Goal: Find specific page/section: Find specific page/section

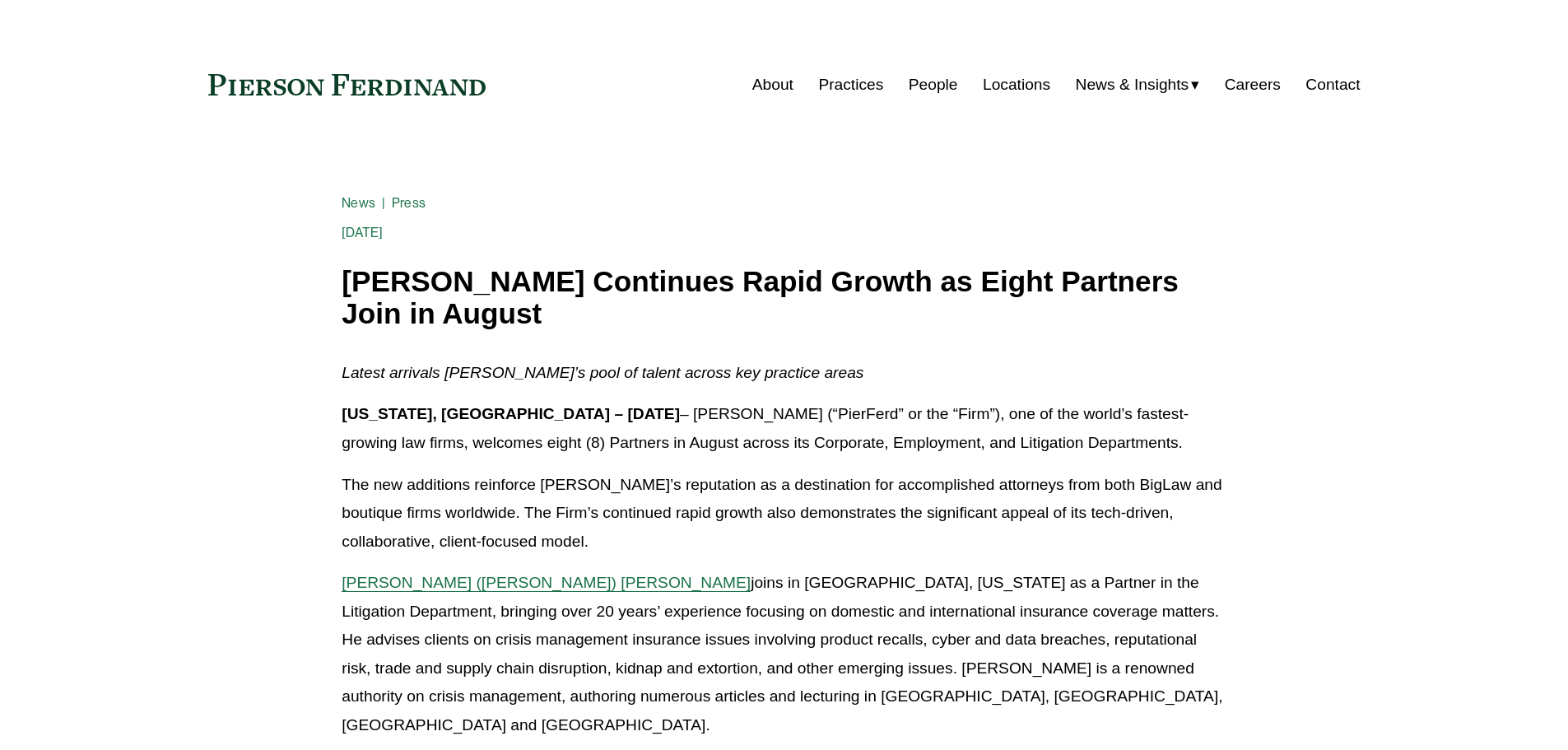
click at [1028, 89] on link "Locations" at bounding box center [1016, 85] width 67 height 32
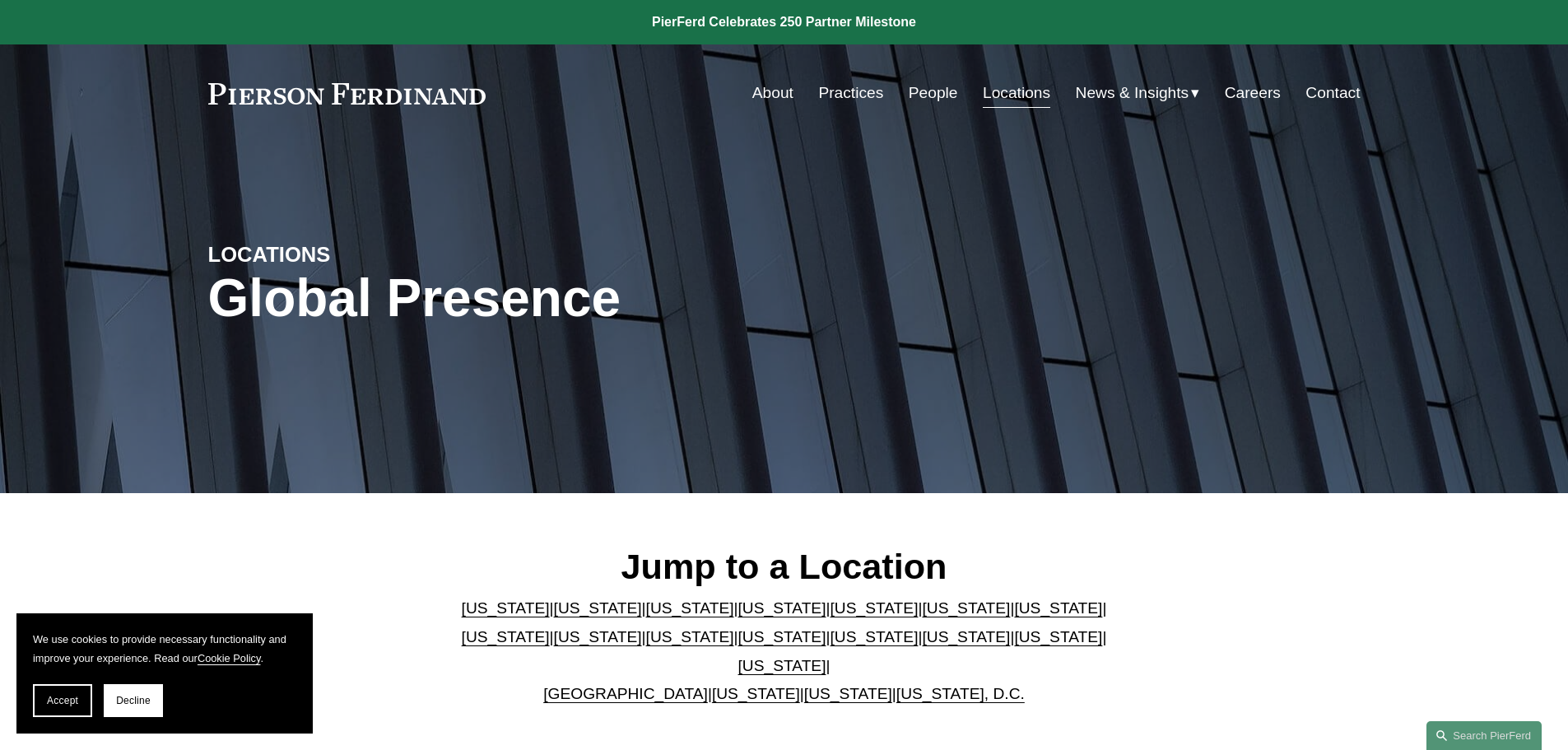
click at [830, 617] on link "Florida" at bounding box center [874, 608] width 88 height 17
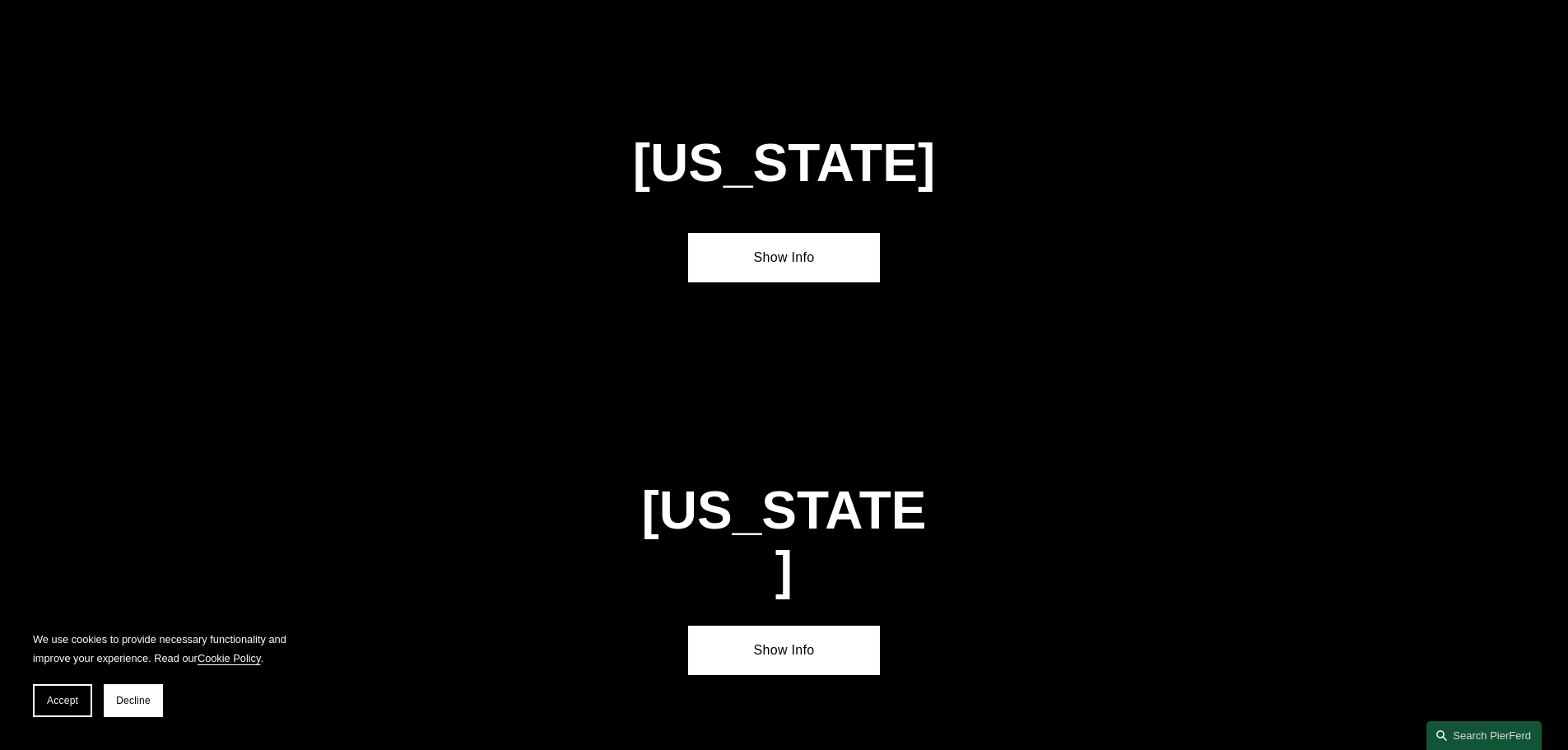
scroll to position [2136, 0]
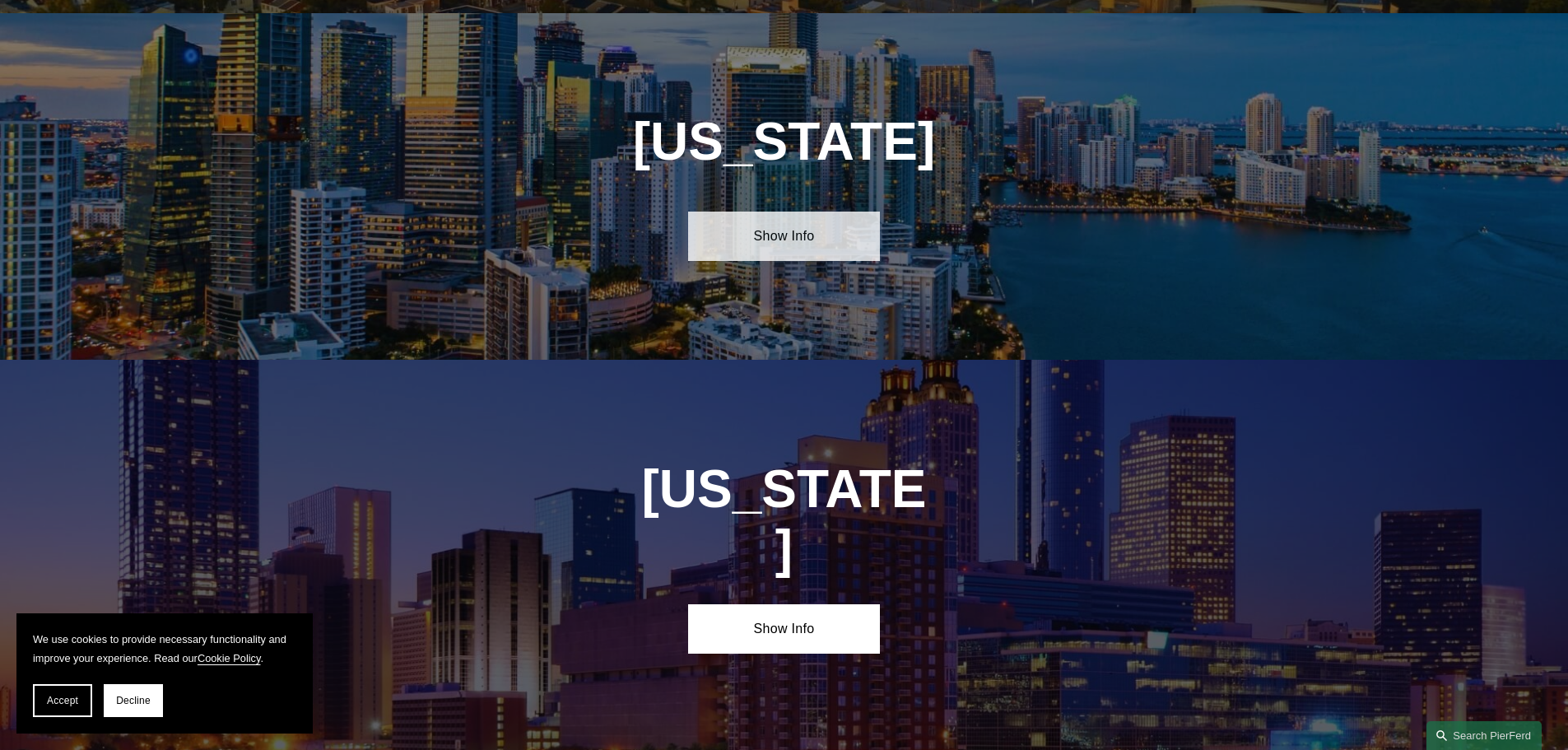
click at [806, 218] on link "Show Info" at bounding box center [784, 237] width 192 height 50
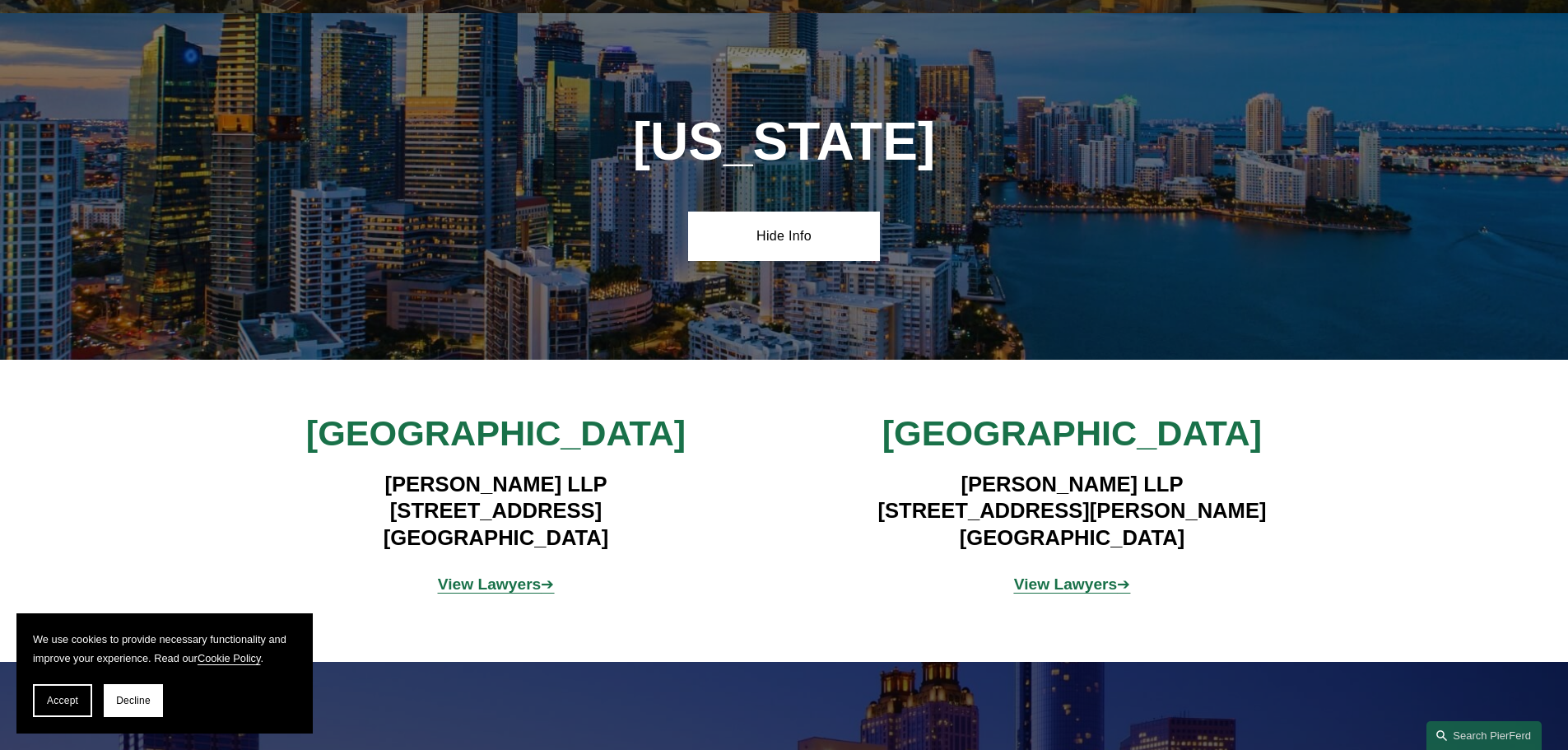
click at [486, 576] on strong "View Lawyers" at bounding box center [490, 584] width 104 height 17
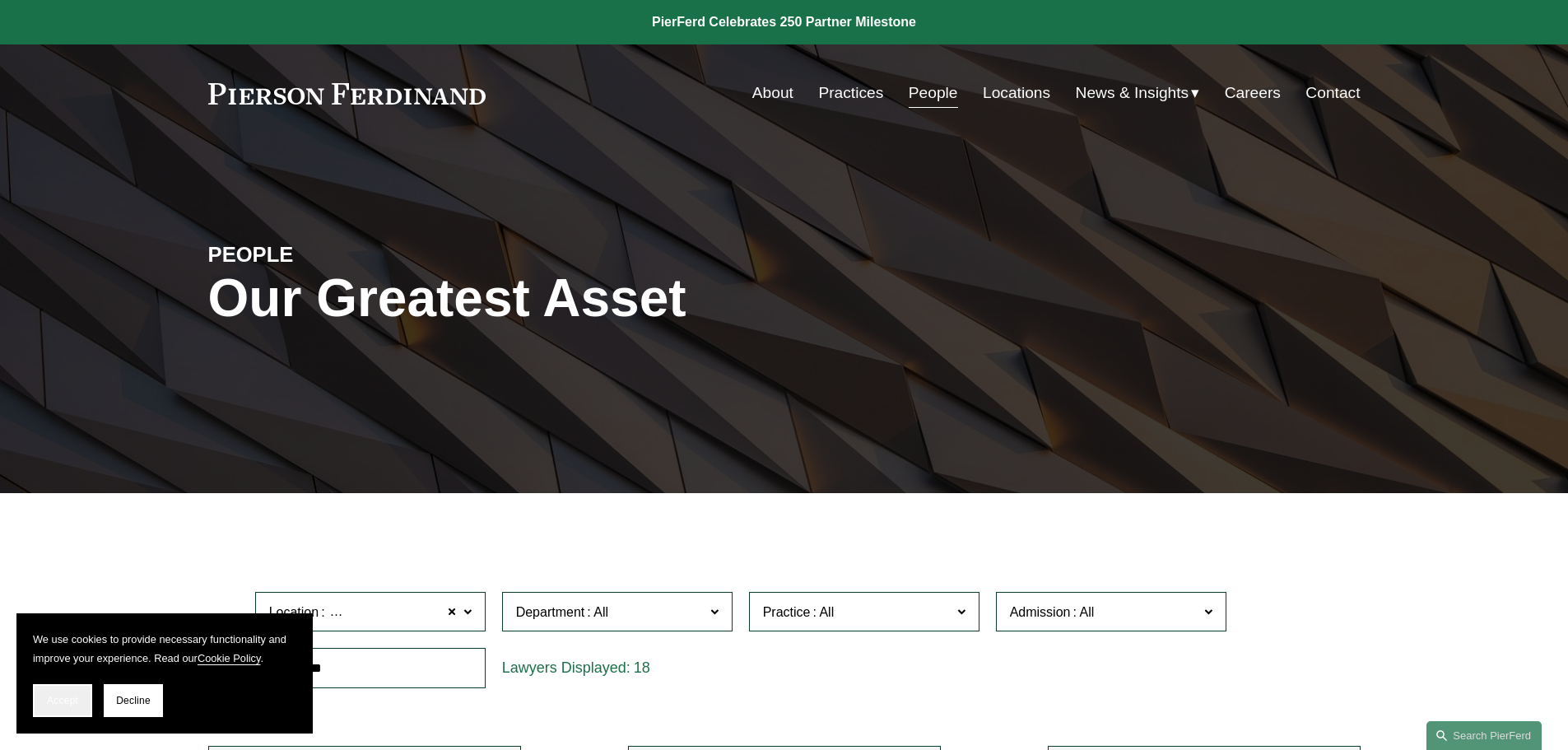
click at [61, 694] on button "Accept" at bounding box center [62, 701] width 59 height 33
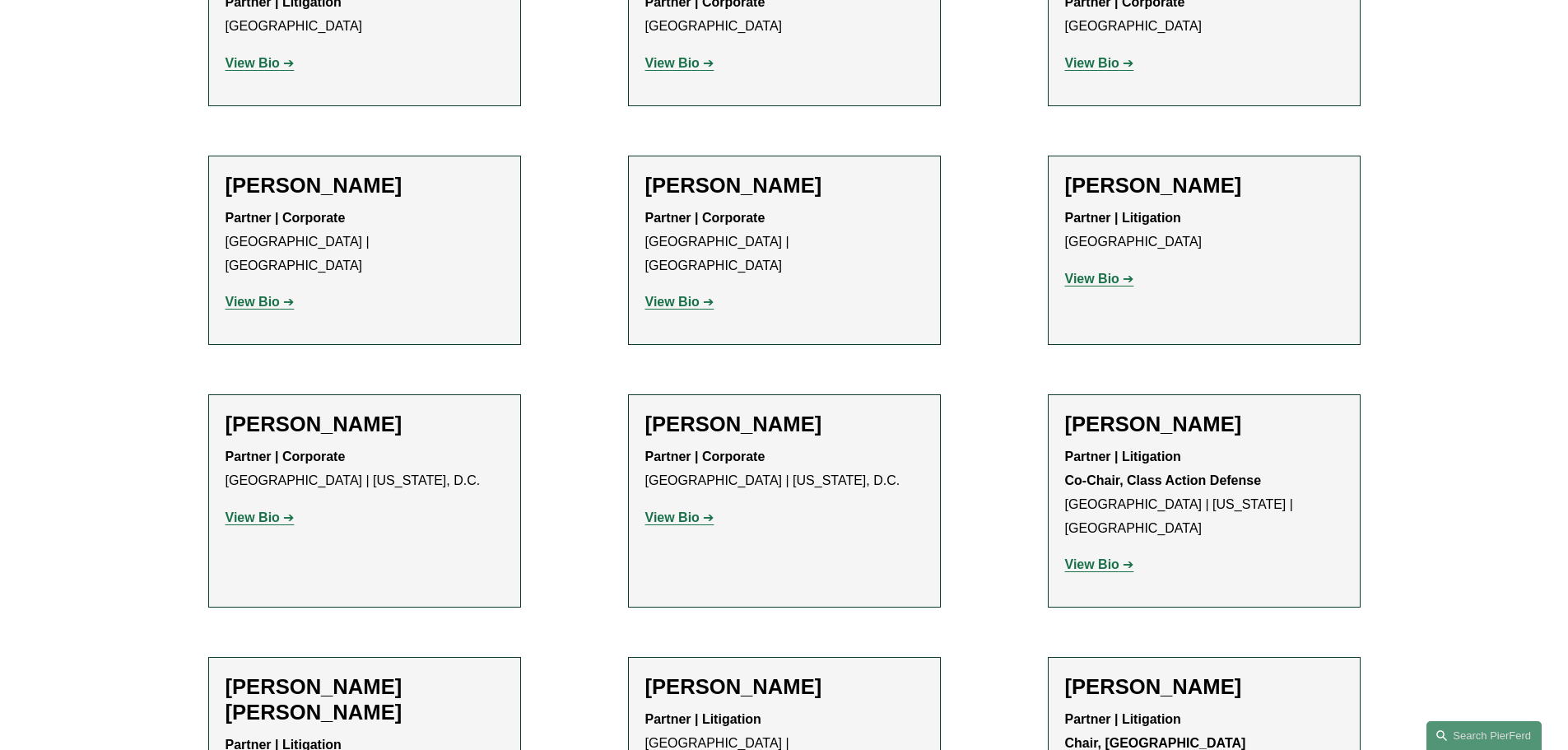
scroll to position [824, 0]
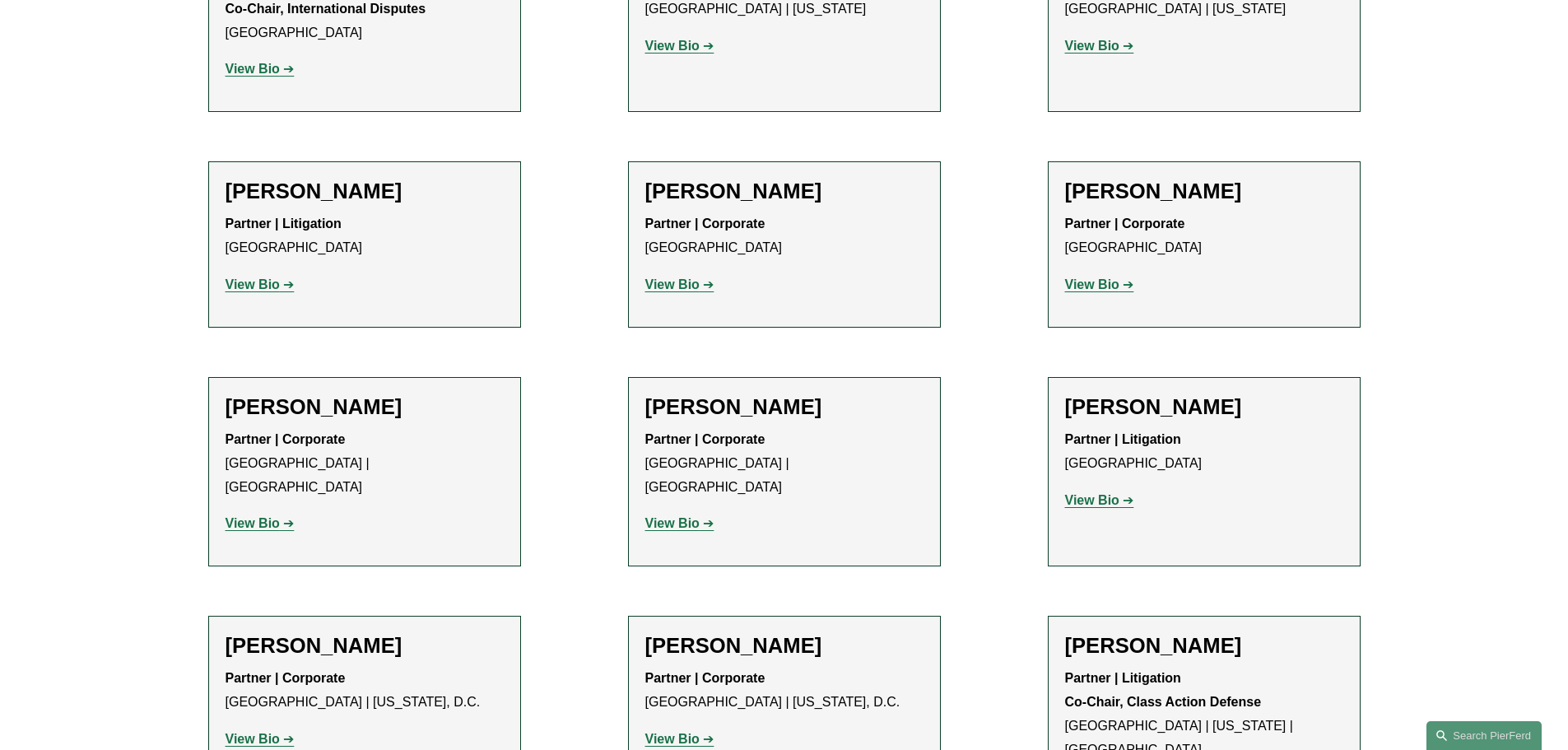
click at [248, 286] on strong "View Bio" at bounding box center [252, 284] width 54 height 14
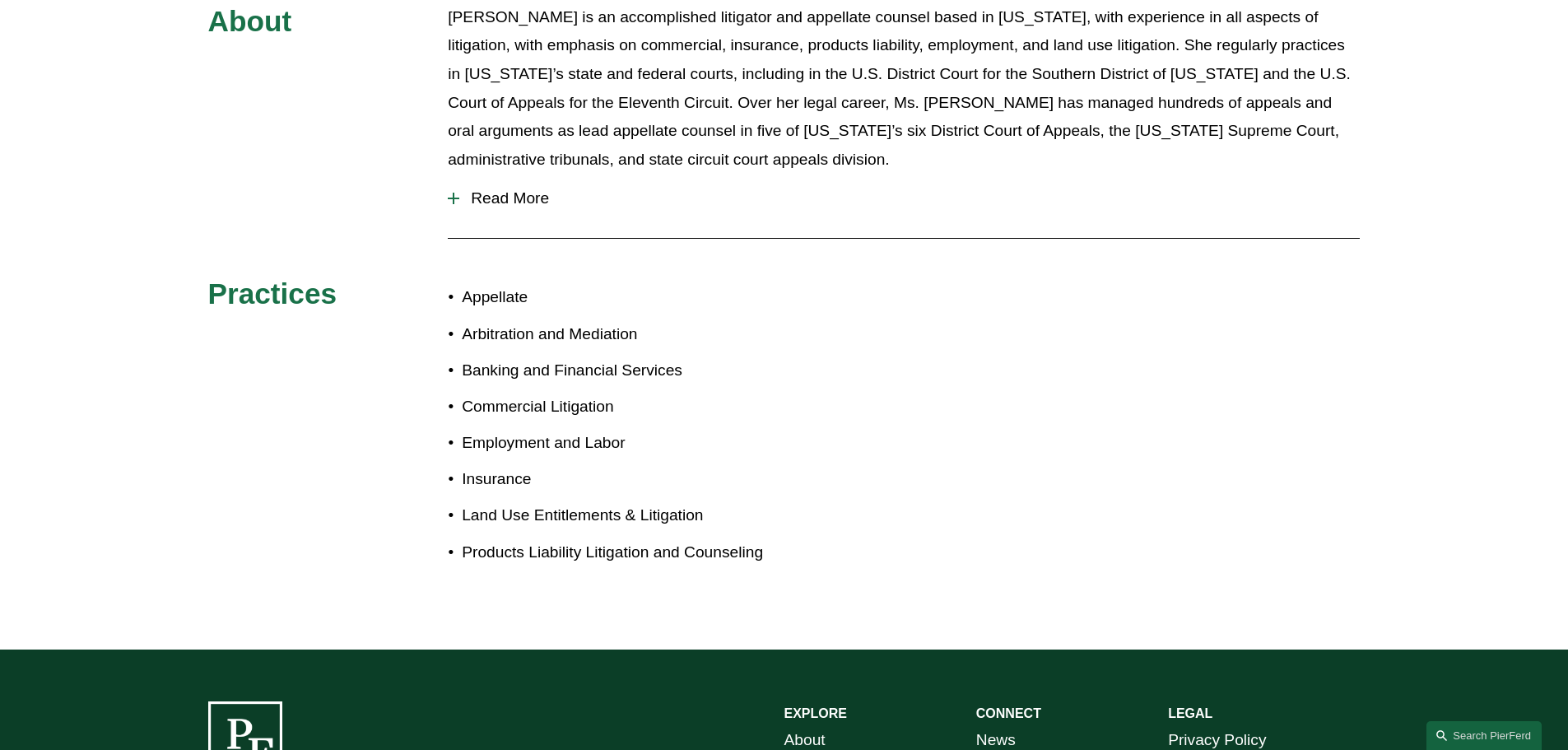
scroll to position [576, 0]
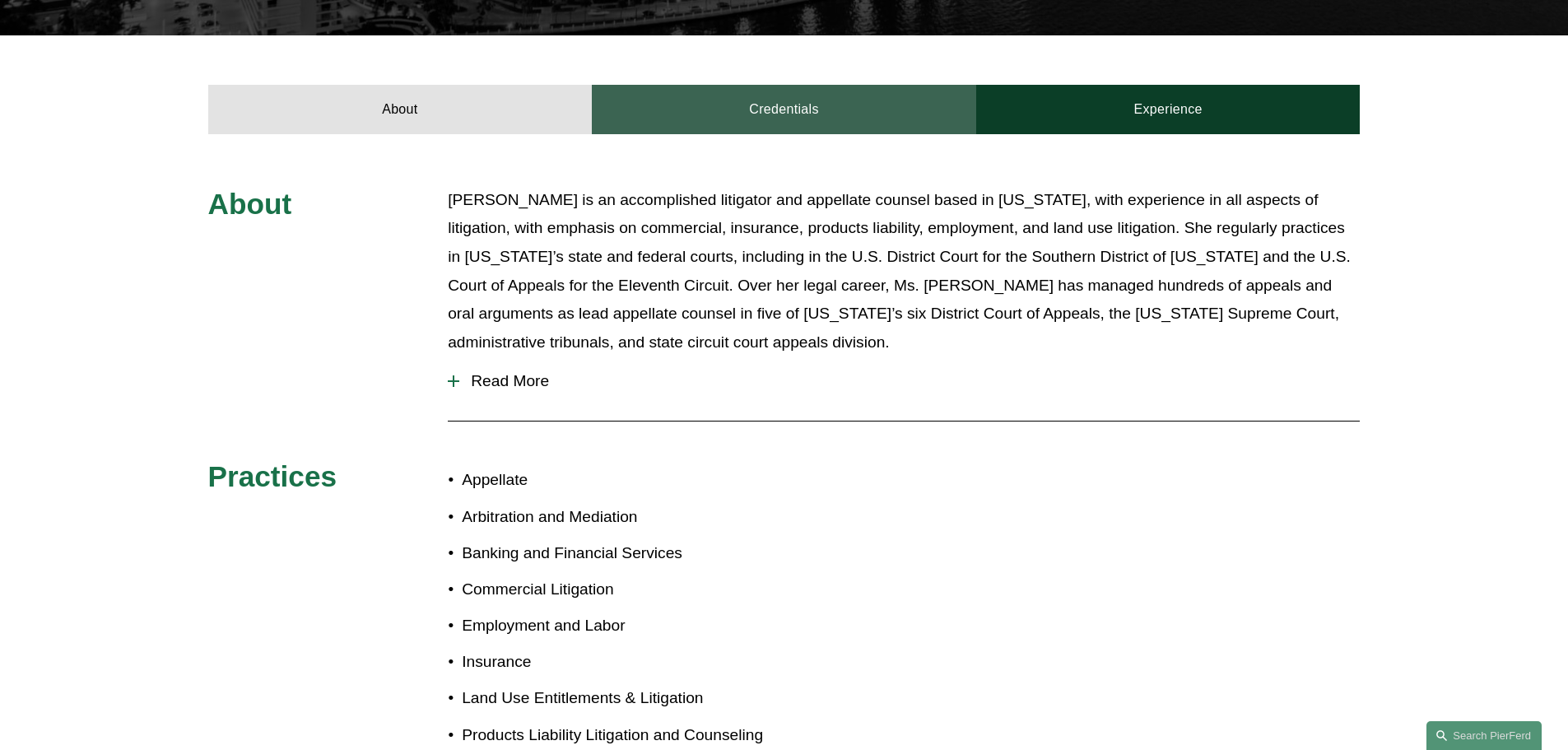
click at [798, 85] on link "Credentials" at bounding box center [784, 110] width 384 height 50
